Goal: Task Accomplishment & Management: Manage account settings

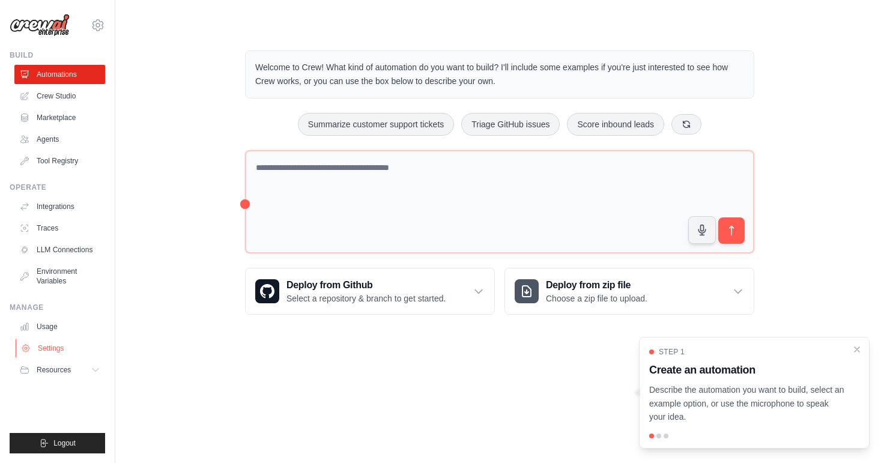
click at [59, 344] on link "Settings" at bounding box center [61, 348] width 91 height 19
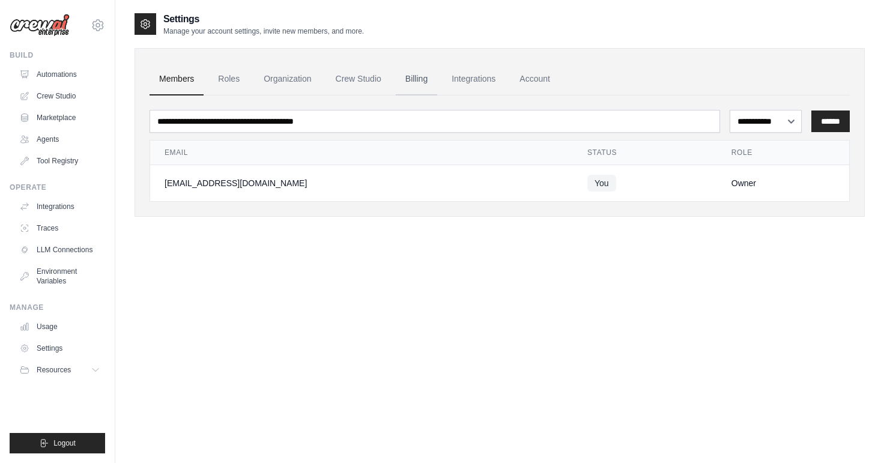
click at [415, 79] on link "Billing" at bounding box center [416, 79] width 41 height 32
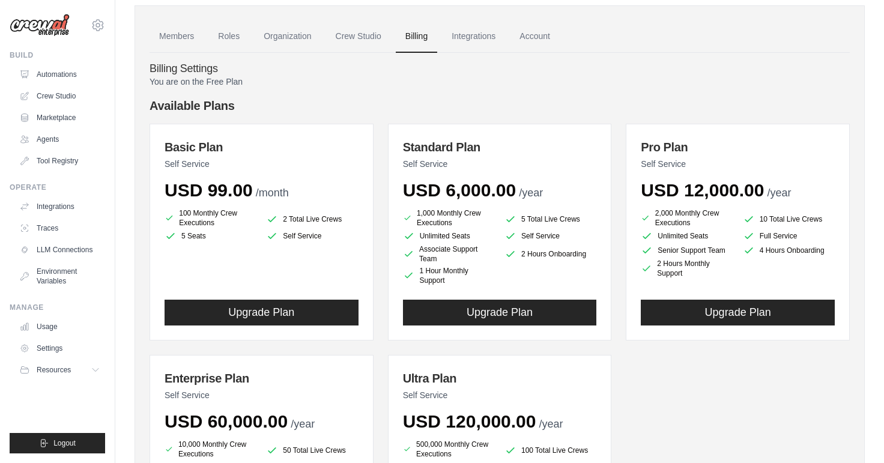
scroll to position [41, 0]
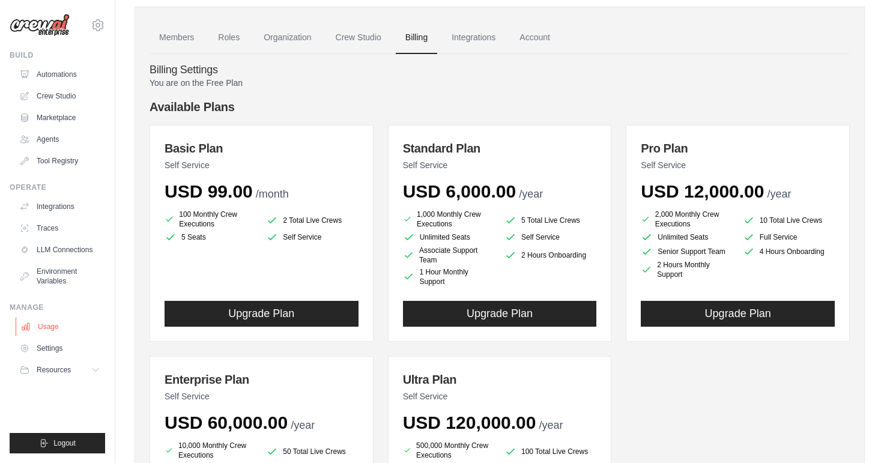
click at [51, 323] on link "Usage" at bounding box center [61, 326] width 91 height 19
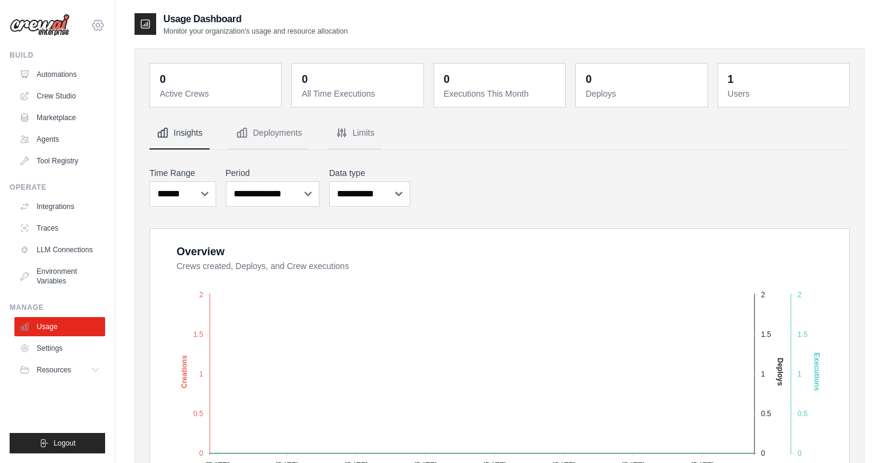
click at [100, 25] on icon at bounding box center [98, 25] width 14 height 14
click at [119, 116] on div "Usage Dashboard Monitor your organization's usage and resource allocation 0 Act…" at bounding box center [499, 435] width 769 height 847
click at [56, 347] on link "Settings" at bounding box center [61, 348] width 91 height 19
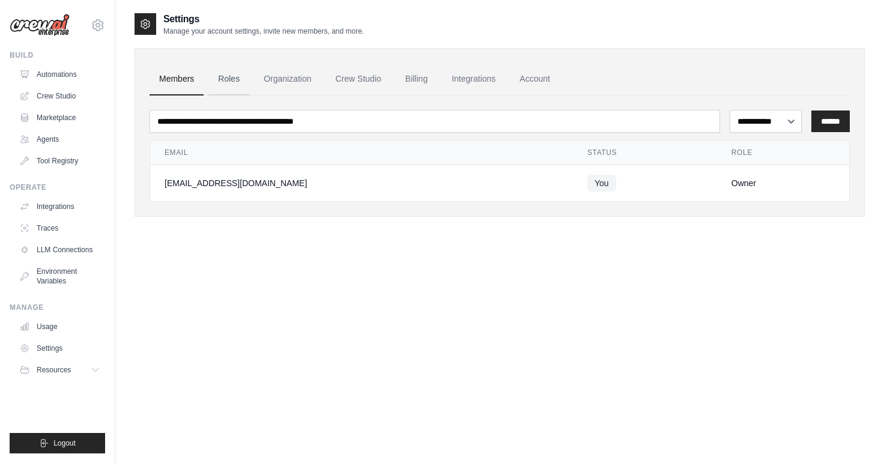
click at [225, 74] on link "Roles" at bounding box center [228, 79] width 41 height 32
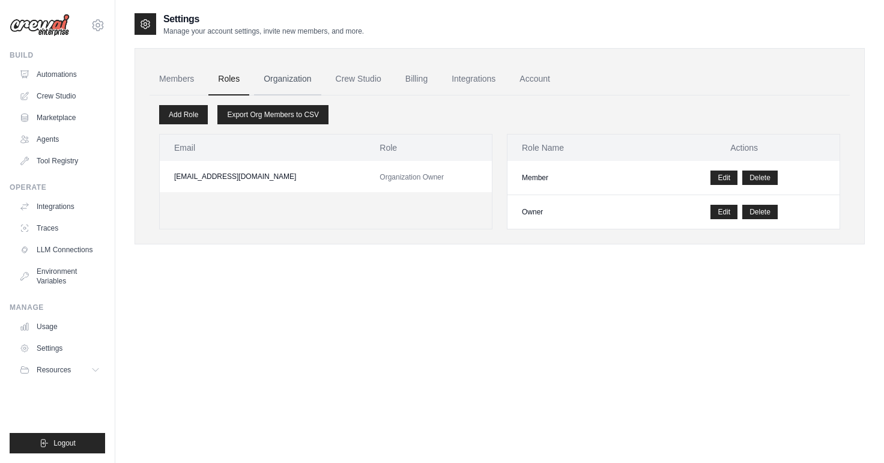
click at [285, 73] on link "Organization" at bounding box center [287, 79] width 67 height 32
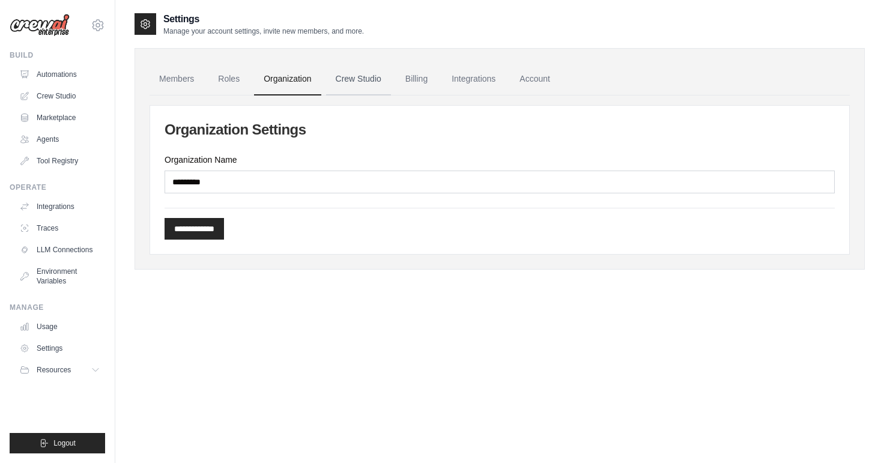
click at [353, 75] on link "Crew Studio" at bounding box center [358, 79] width 65 height 32
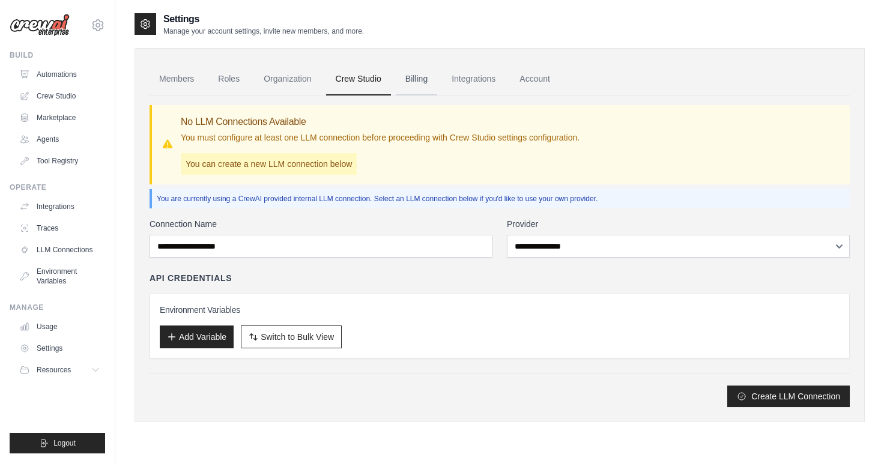
click at [425, 75] on link "Billing" at bounding box center [416, 79] width 41 height 32
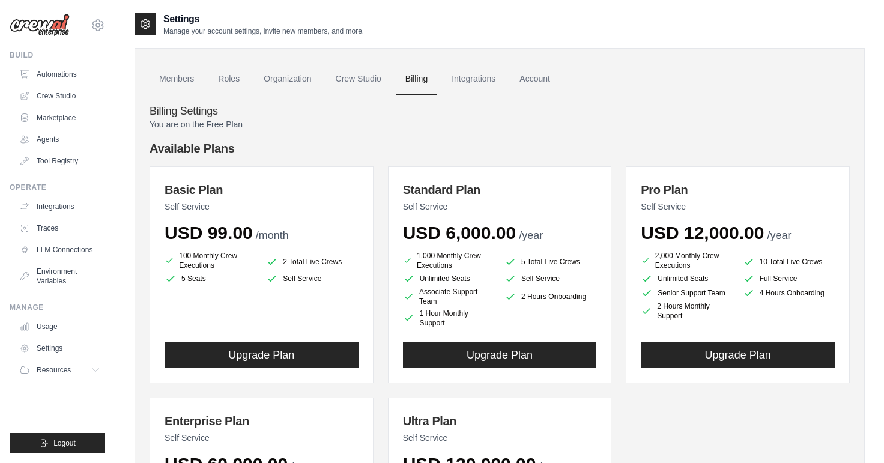
click at [534, 78] on link "Account" at bounding box center [535, 79] width 50 height 32
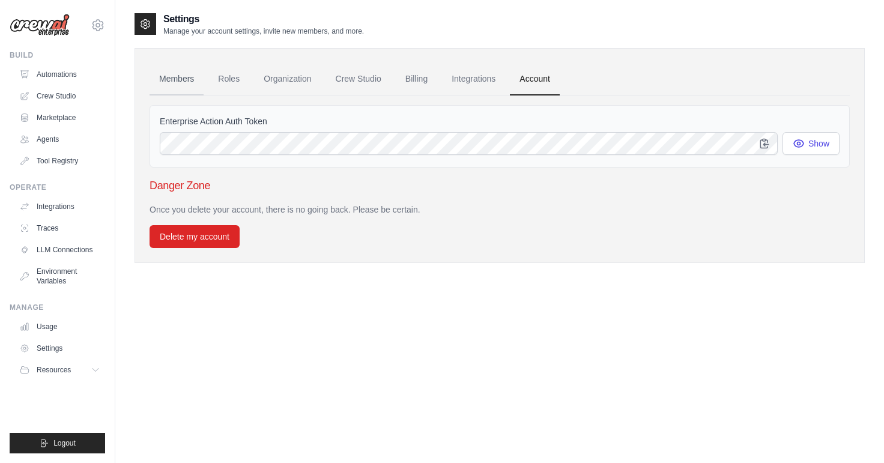
click at [175, 77] on link "Members" at bounding box center [177, 79] width 54 height 32
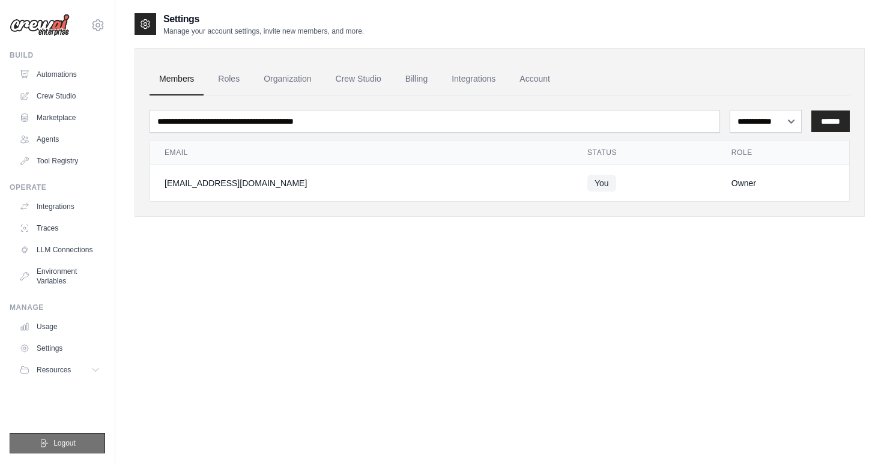
click at [55, 437] on button "Logout" at bounding box center [58, 443] width 96 height 20
